Goal: Transaction & Acquisition: Subscribe to service/newsletter

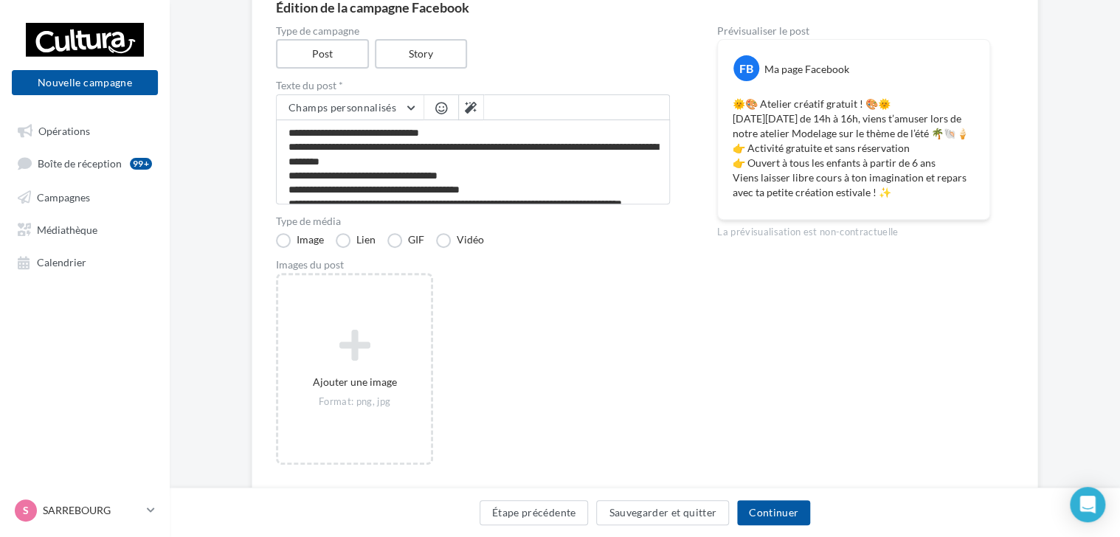
scroll to position [27, 0]
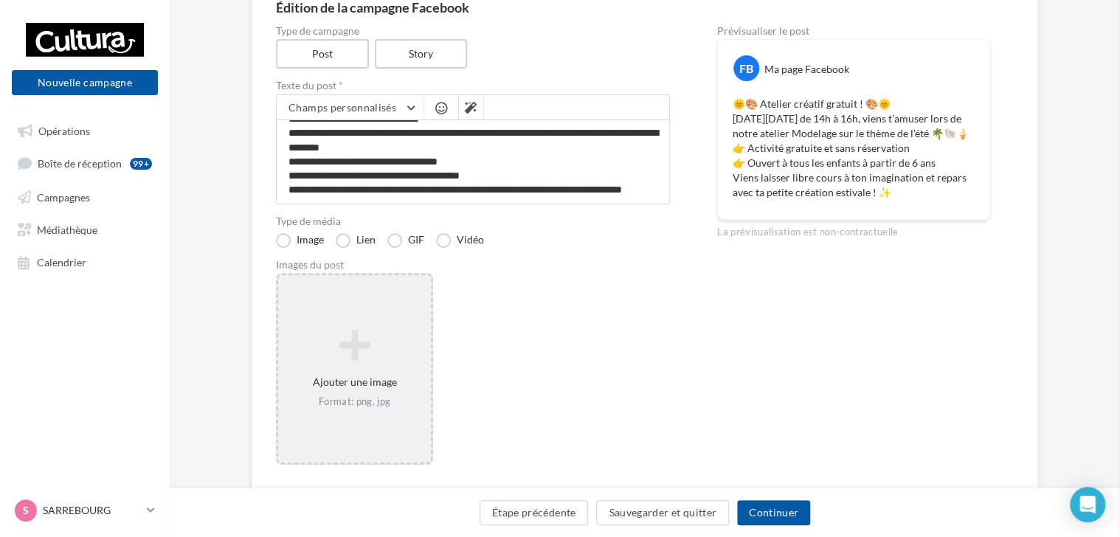
click at [371, 357] on icon at bounding box center [354, 345] width 141 height 35
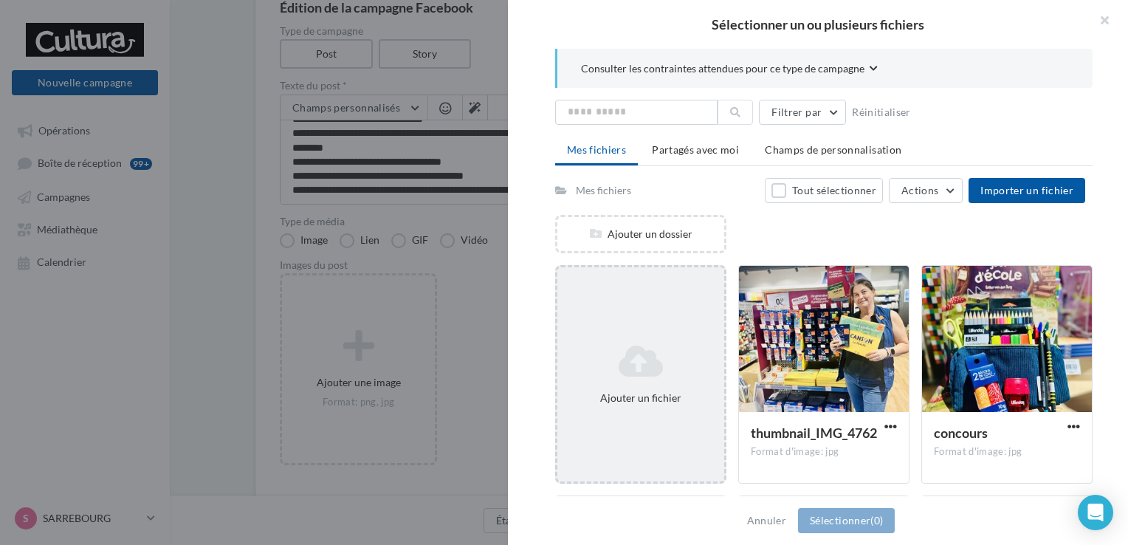
click at [638, 368] on icon at bounding box center [640, 360] width 155 height 35
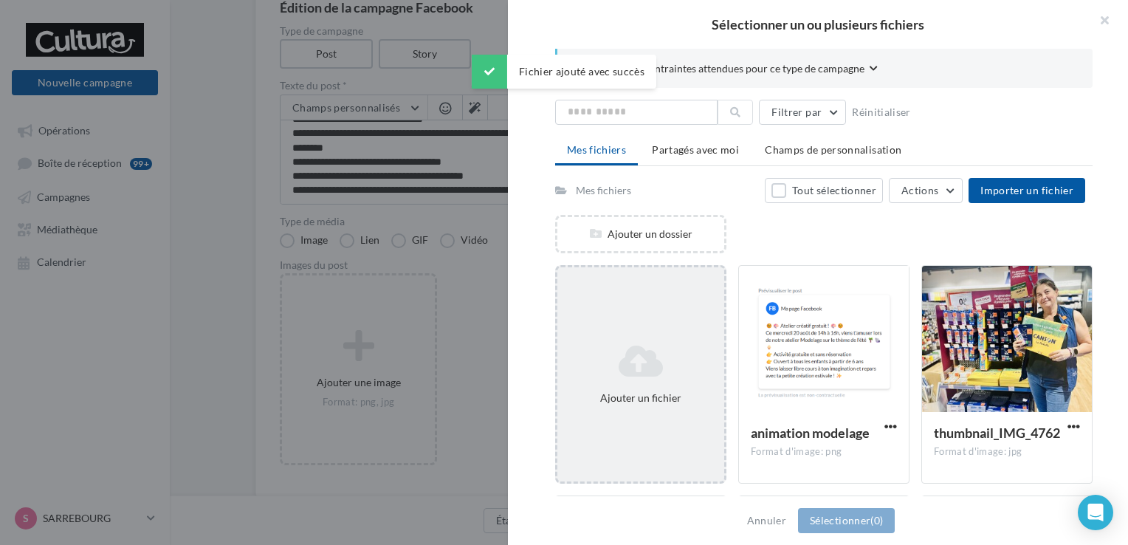
click at [683, 354] on icon at bounding box center [640, 360] width 155 height 35
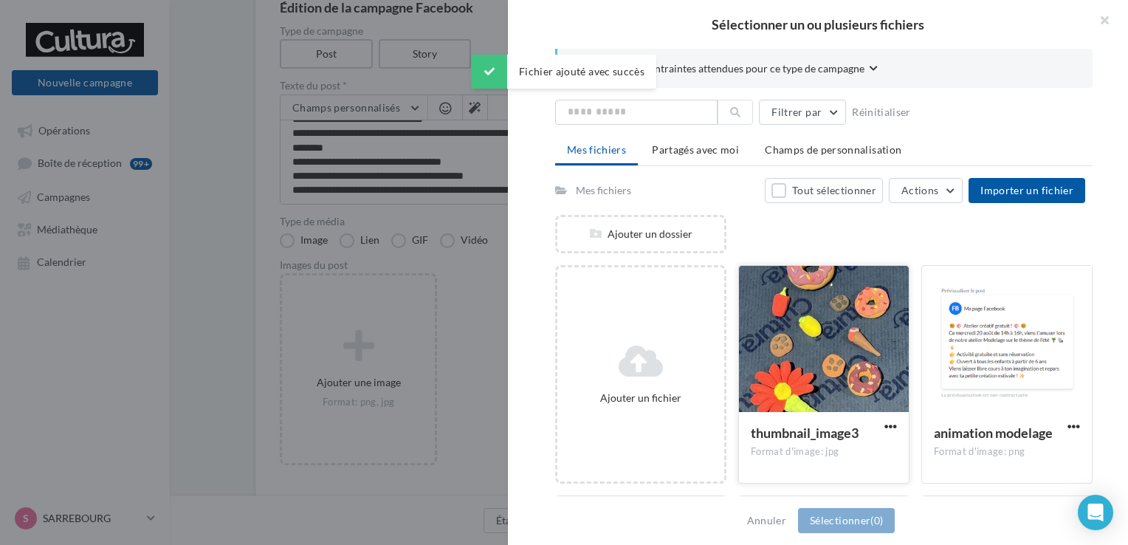
click at [776, 340] on div at bounding box center [824, 340] width 170 height 148
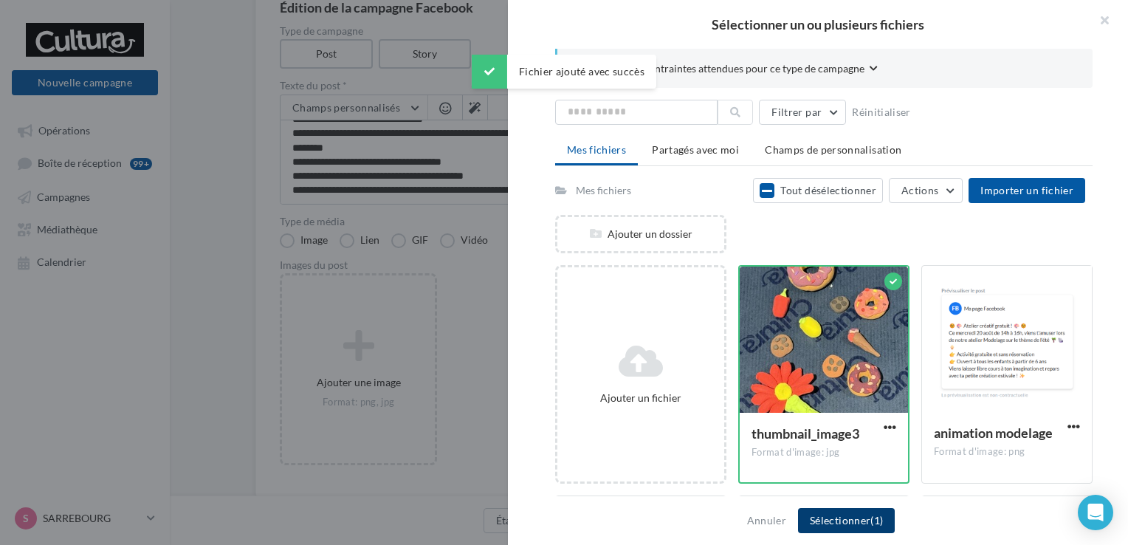
click at [844, 524] on button "Sélectionner (1)" at bounding box center [846, 520] width 97 height 25
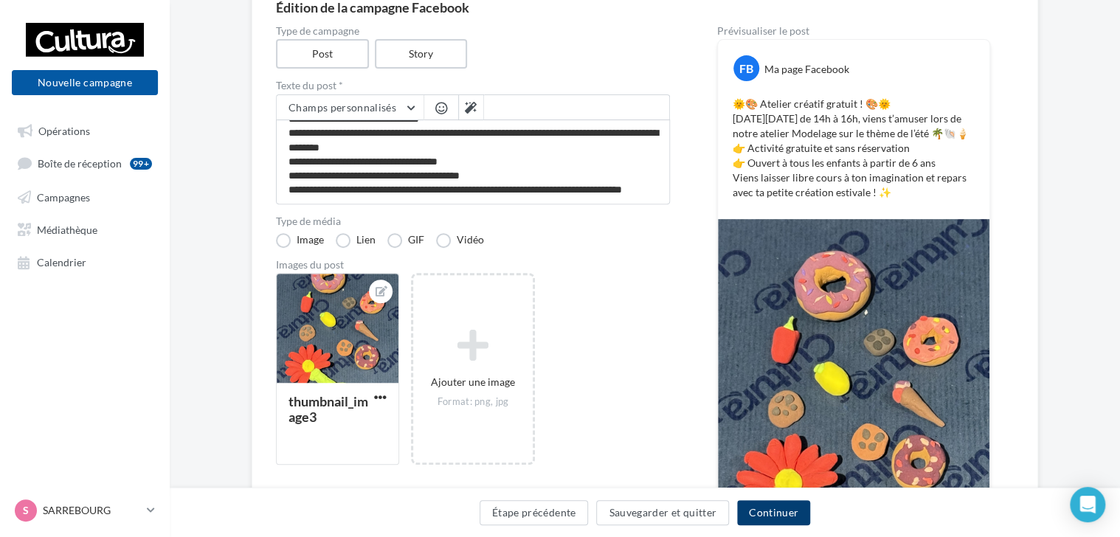
click at [765, 509] on button "Continuer" at bounding box center [773, 512] width 73 height 25
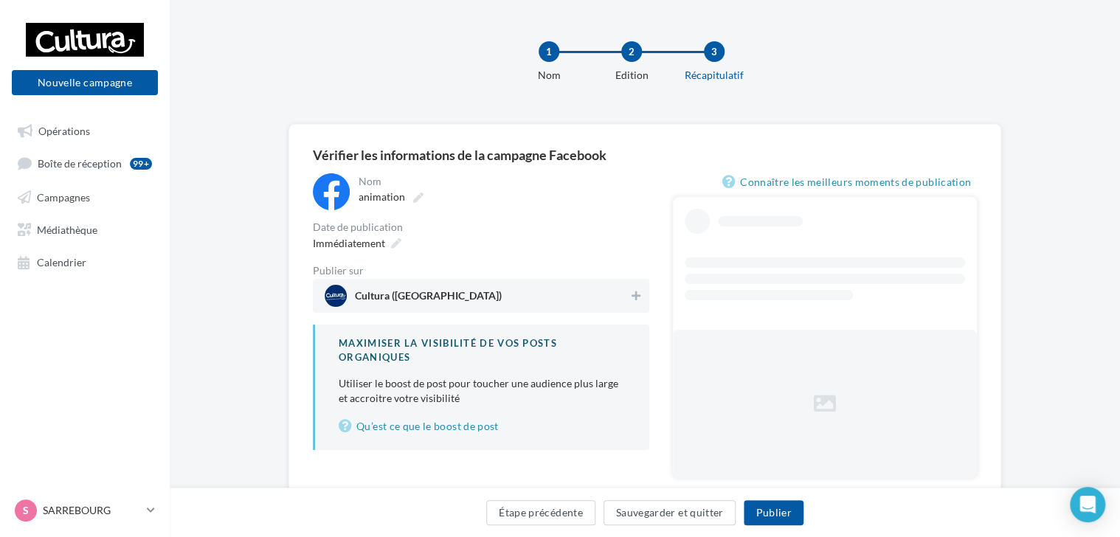
click at [475, 293] on span "Cultura (Sarrebourg)" at bounding box center [477, 296] width 304 height 22
click at [788, 515] on button "Publier" at bounding box center [773, 512] width 59 height 25
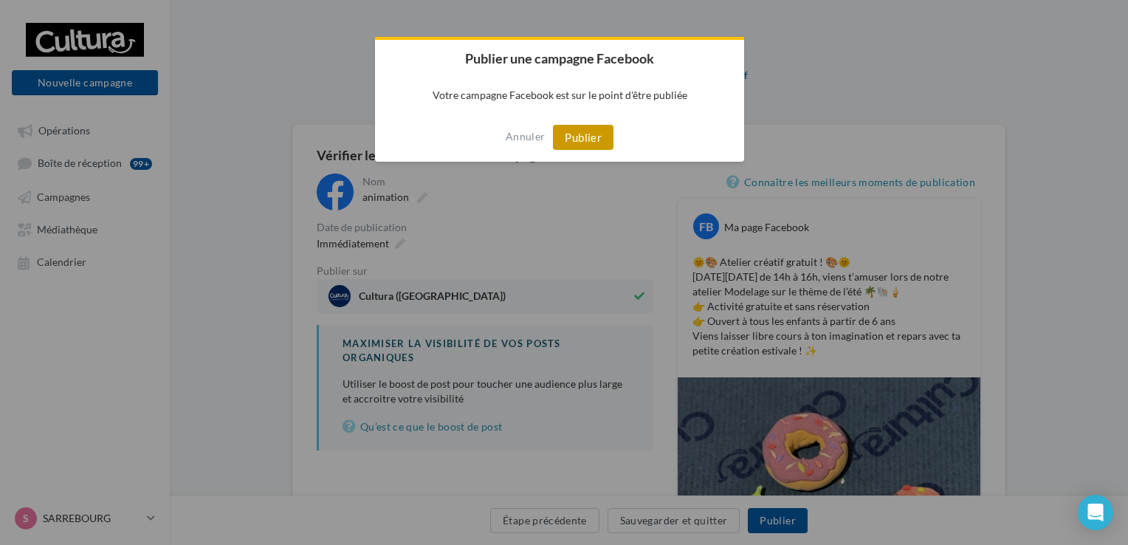
click at [586, 135] on button "Publier" at bounding box center [583, 137] width 61 height 25
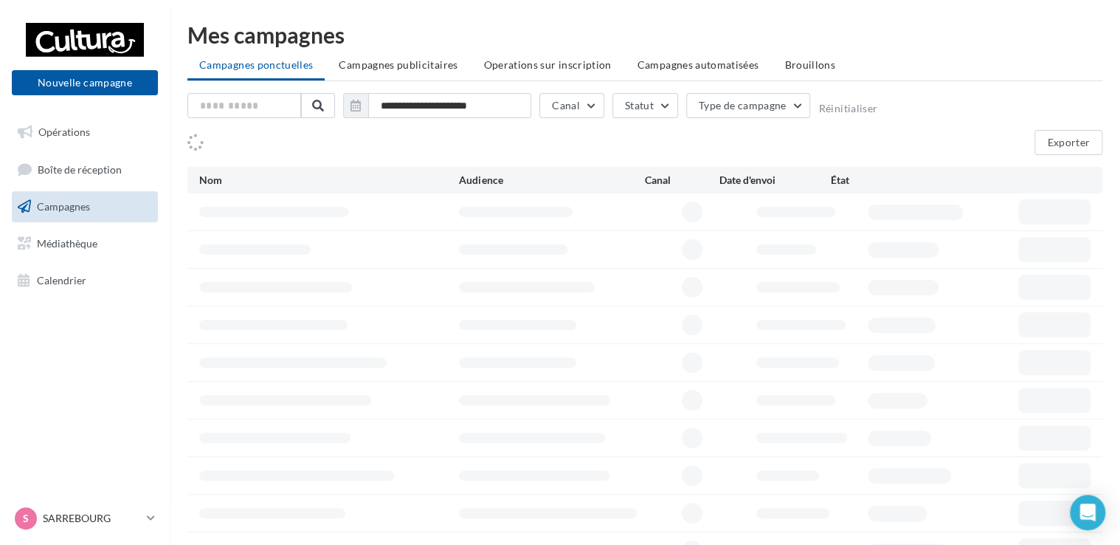
drag, startPoint x: 974, startPoint y: 52, endPoint x: 995, endPoint y: 1, distance: 54.6
click at [976, 46] on div "**********" at bounding box center [644, 297] width 915 height 546
